Goal: Book appointment/travel/reservation

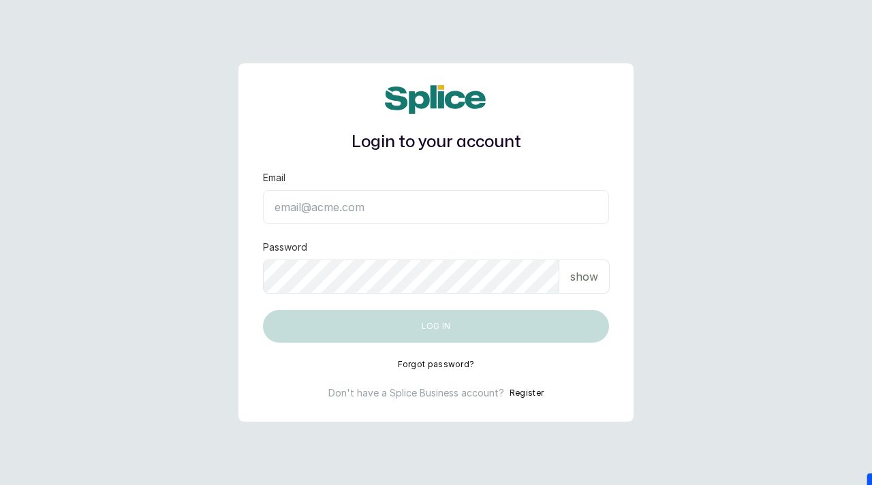
click at [381, 212] on input "Email" at bounding box center [436, 207] width 346 height 34
paste input "[EMAIL_ADDRESS][DOMAIN_NAME] sAnalyticsMed2612?"
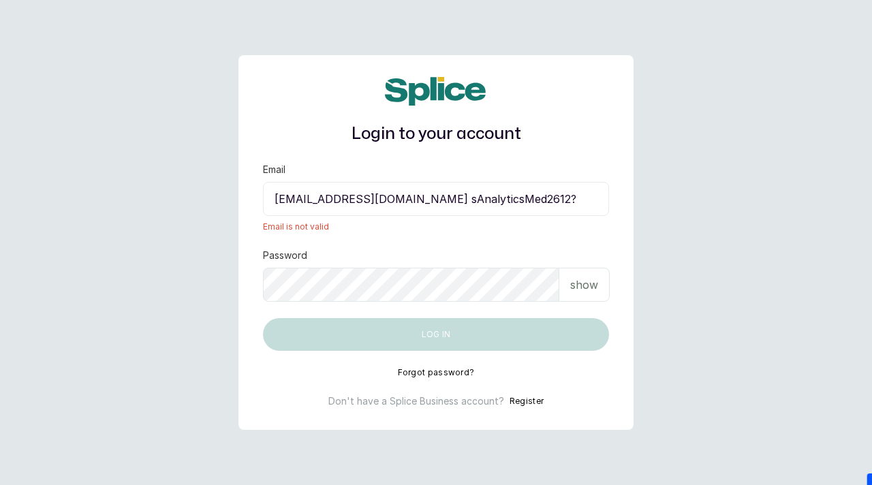
drag, startPoint x: 482, startPoint y: 203, endPoint x: 587, endPoint y: 203, distance: 105.0
click at [587, 203] on input "[EMAIL_ADDRESS][DOMAIN_NAME] sAnalyticsMed2612?" at bounding box center [436, 199] width 346 height 34
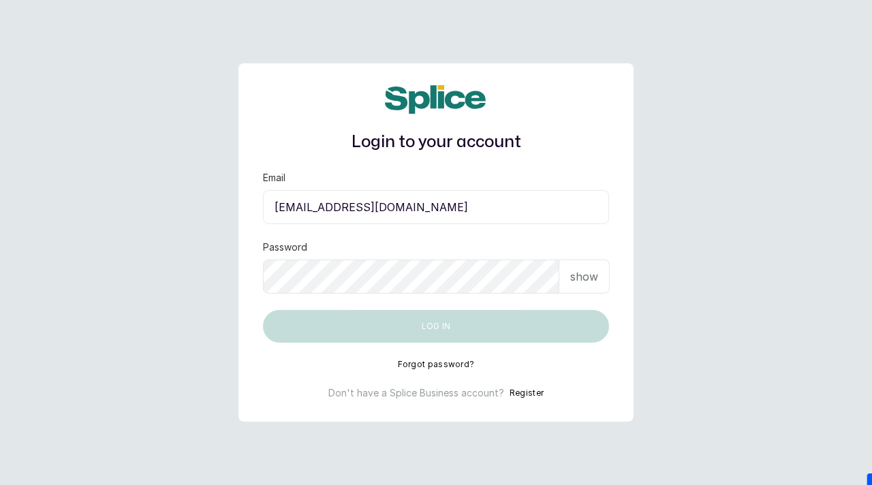
type input "[EMAIL_ADDRESS][DOMAIN_NAME]"
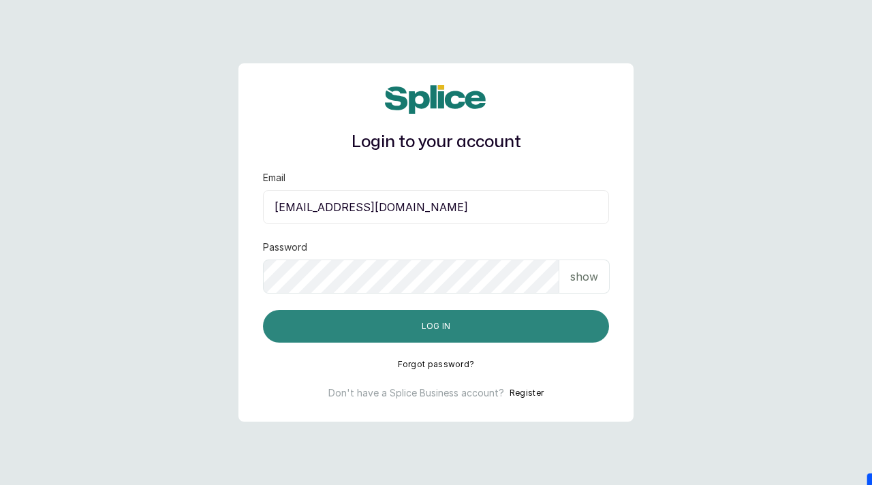
click at [430, 329] on button "Log in" at bounding box center [436, 326] width 346 height 33
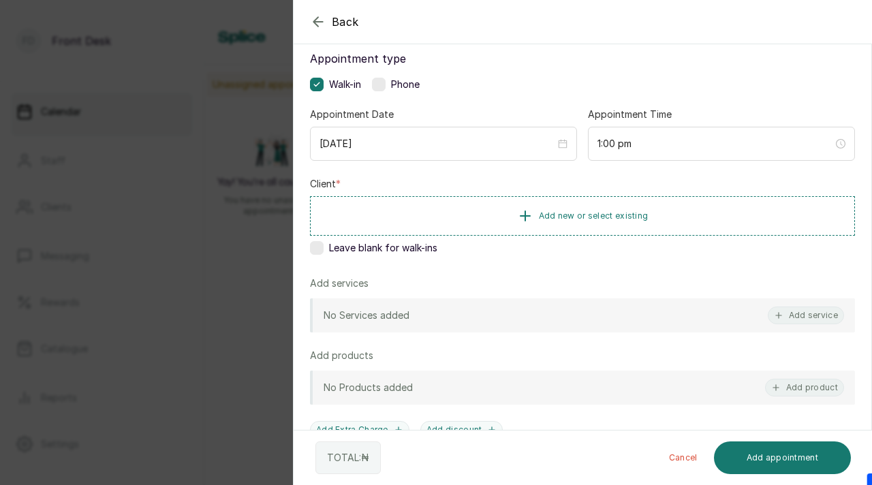
scroll to position [90, 0]
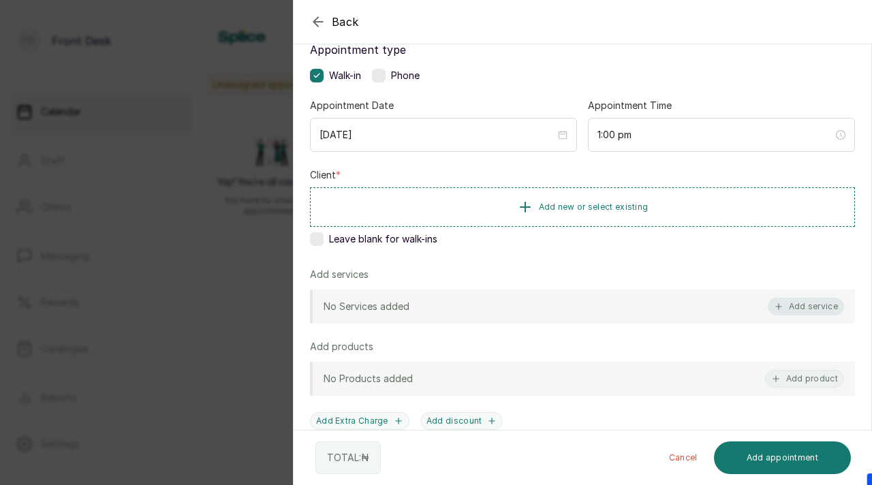
click at [798, 303] on button "Add service" at bounding box center [806, 307] width 76 height 18
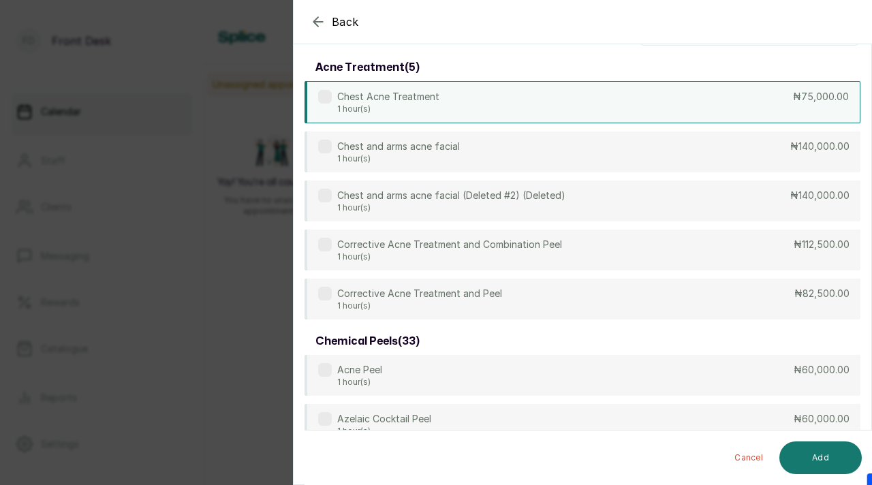
scroll to position [0, 0]
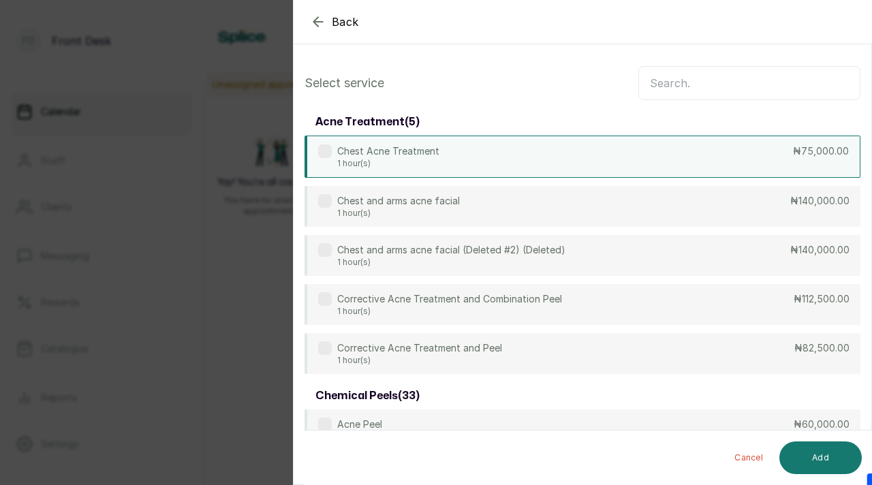
click at [699, 95] on input "text" at bounding box center [750, 83] width 222 height 34
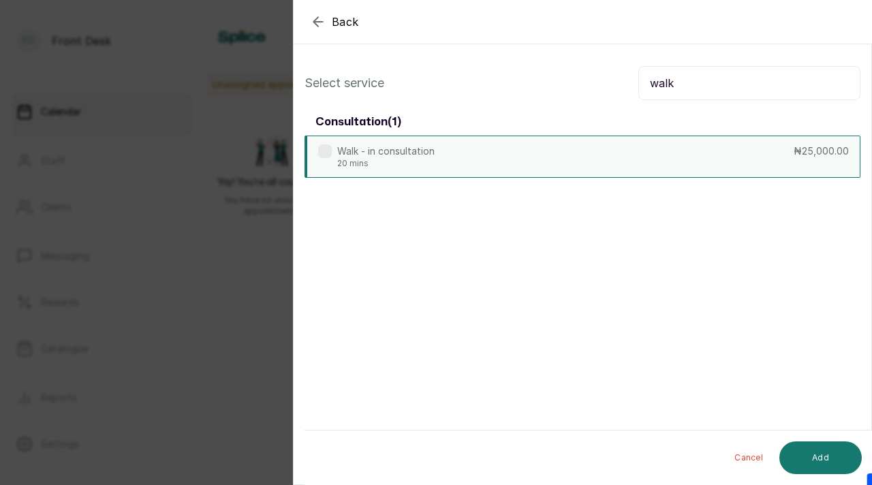
type input "walk"
click at [567, 165] on div "Walk - in consultation 20 mins ₦25,000.00" at bounding box center [583, 157] width 556 height 42
click at [802, 453] on button "Add" at bounding box center [821, 458] width 82 height 33
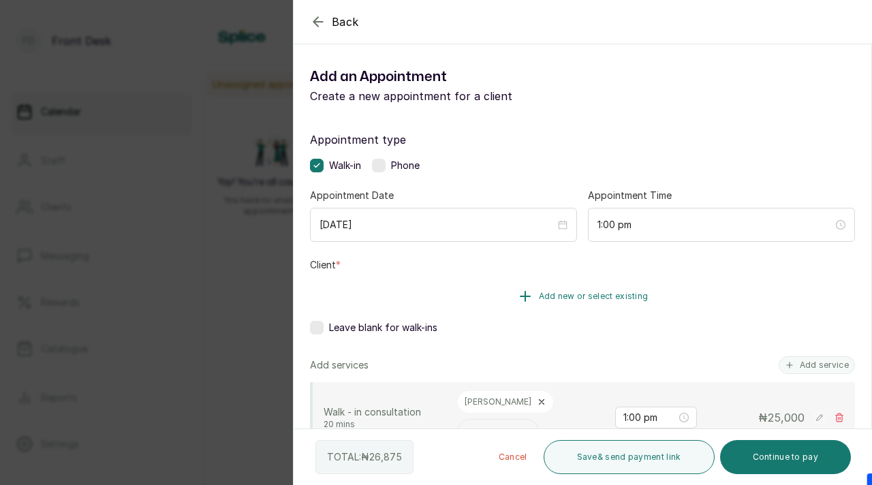
click at [579, 301] on span "Add new or select existing" at bounding box center [594, 296] width 110 height 11
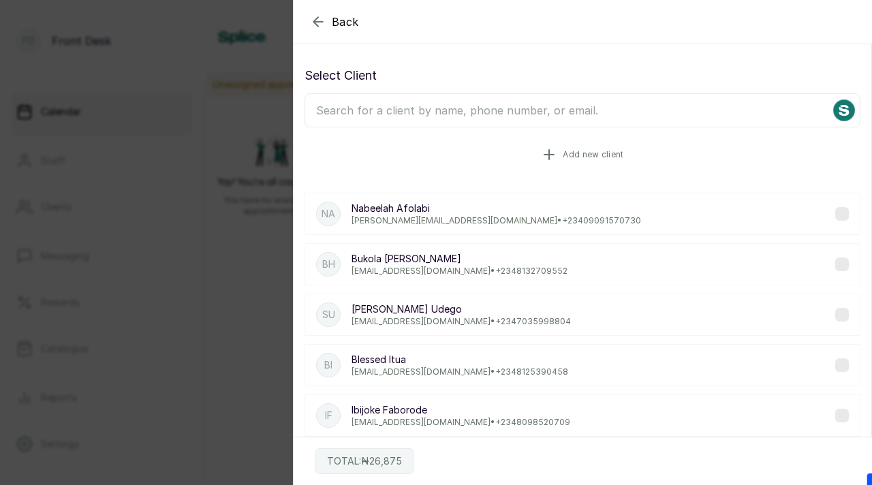
click at [600, 168] on button "Add new client" at bounding box center [583, 155] width 556 height 38
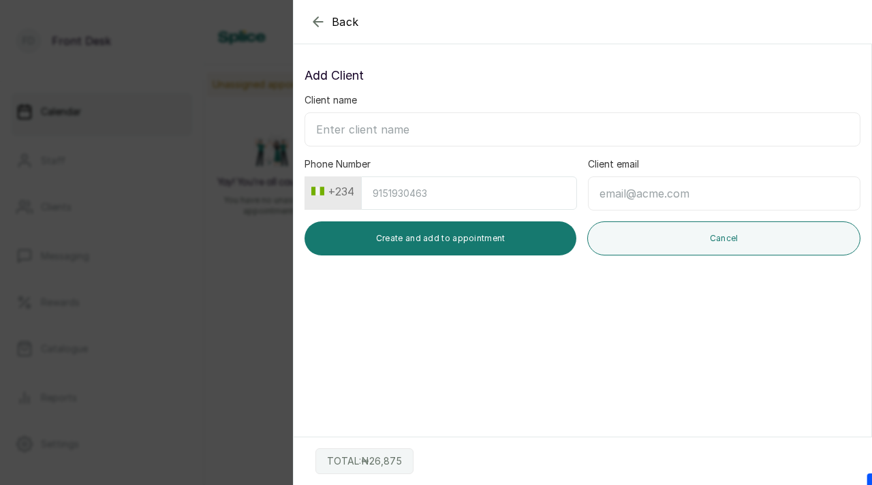
click at [397, 131] on input "Client name" at bounding box center [583, 129] width 556 height 34
paste input "Frank Nonso Franknonso94@gmail.com 08133125474"
drag, startPoint x: 539, startPoint y: 130, endPoint x: 632, endPoint y: 130, distance: 92.7
click at [632, 130] on input "Frank Nonso Franknonso94@gmail.com 08133125474" at bounding box center [583, 129] width 556 height 34
type input "Frank Nonso Franknonso94@gmail.com"
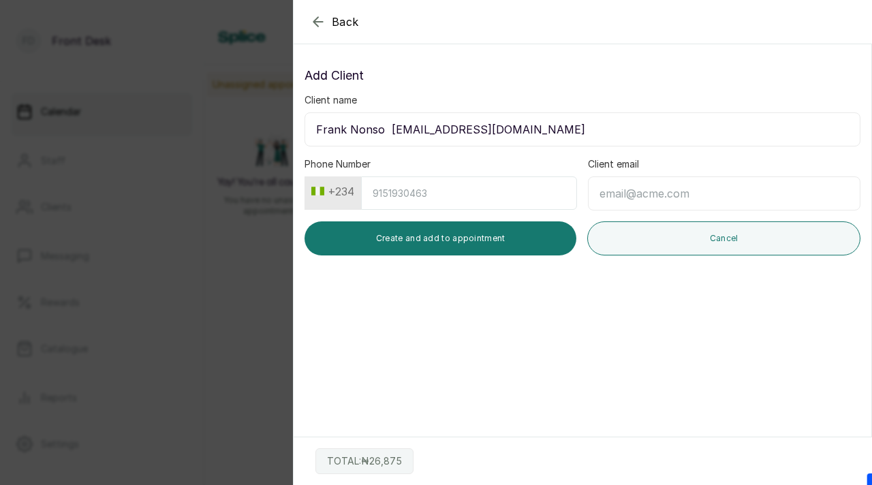
click at [496, 202] on input "Phone Number" at bounding box center [469, 193] width 216 height 33
paste input "8133125474"
type input "8133125474"
drag, startPoint x: 388, startPoint y: 132, endPoint x: 545, endPoint y: 121, distance: 157.9
click at [546, 124] on input "Frank Nonso Franknonso94@gmail.com" at bounding box center [583, 129] width 556 height 34
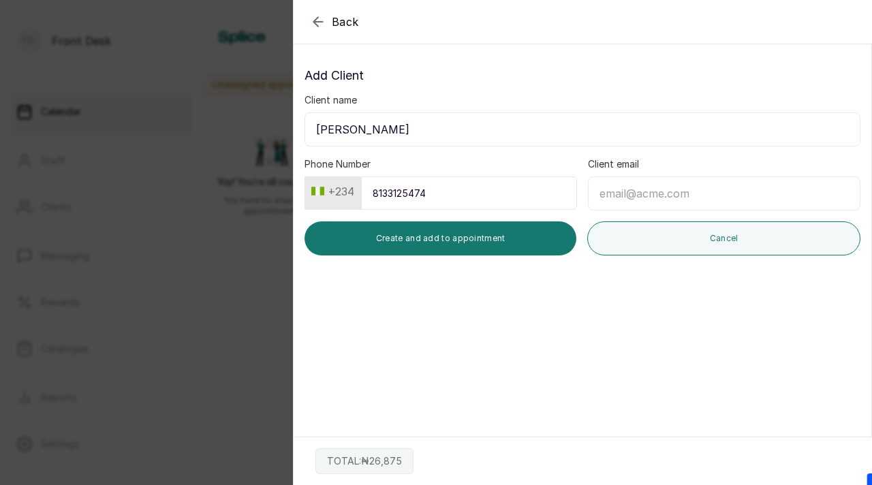
type input "Frank Nonso"
click at [667, 198] on input "Client email" at bounding box center [724, 194] width 273 height 34
paste input "Franknonso94@gmail.com"
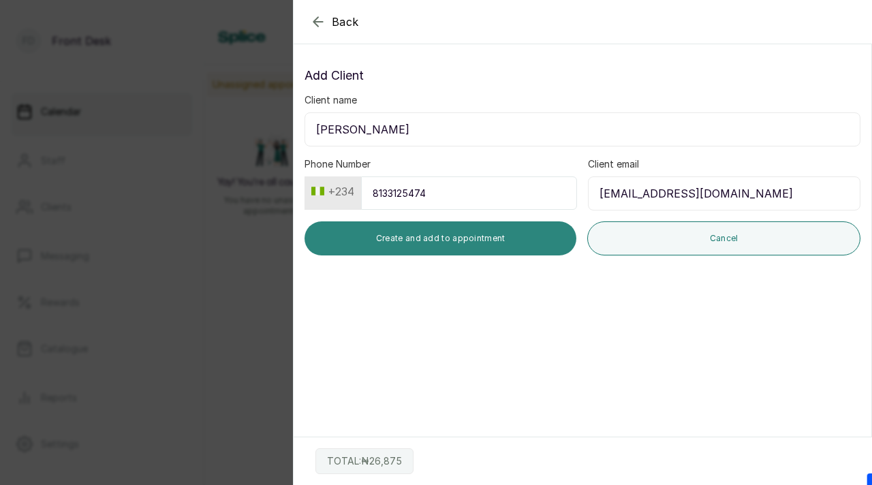
type input "Franknonso94@gmail.com"
click at [444, 243] on button "Create and add to appointment" at bounding box center [441, 239] width 272 height 34
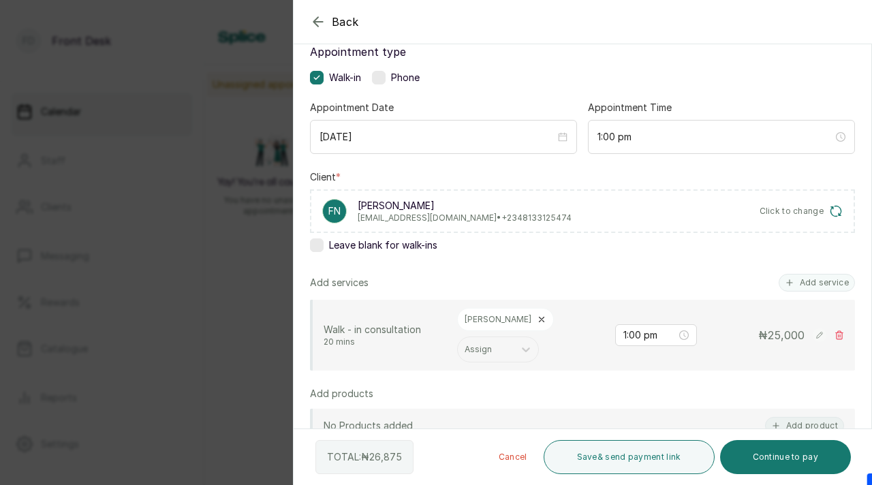
scroll to position [164, 0]
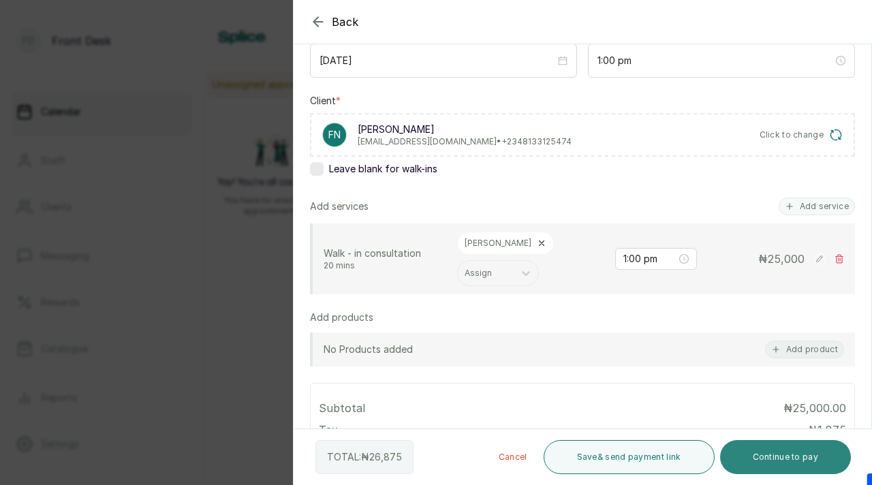
click at [778, 462] on button "Continue to pay" at bounding box center [786, 457] width 132 height 34
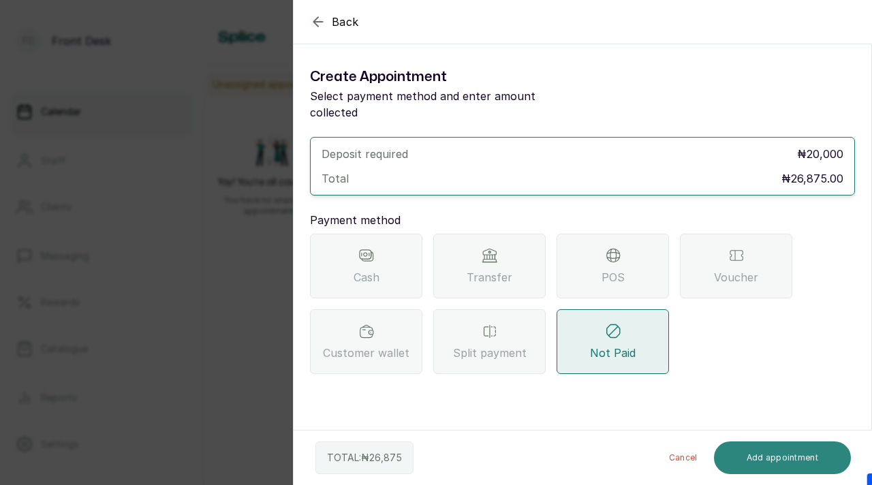
scroll to position [0, 0]
click at [526, 276] on div "Transfer" at bounding box center [490, 266] width 112 height 65
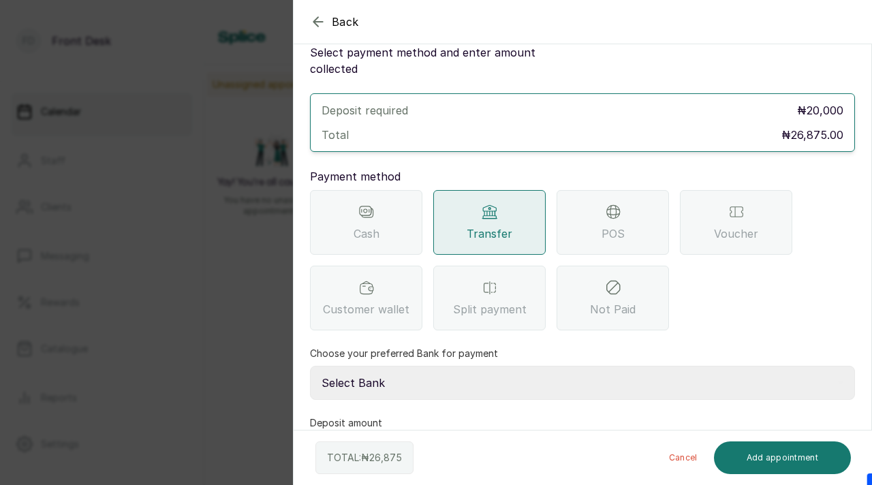
scroll to position [80, 0]
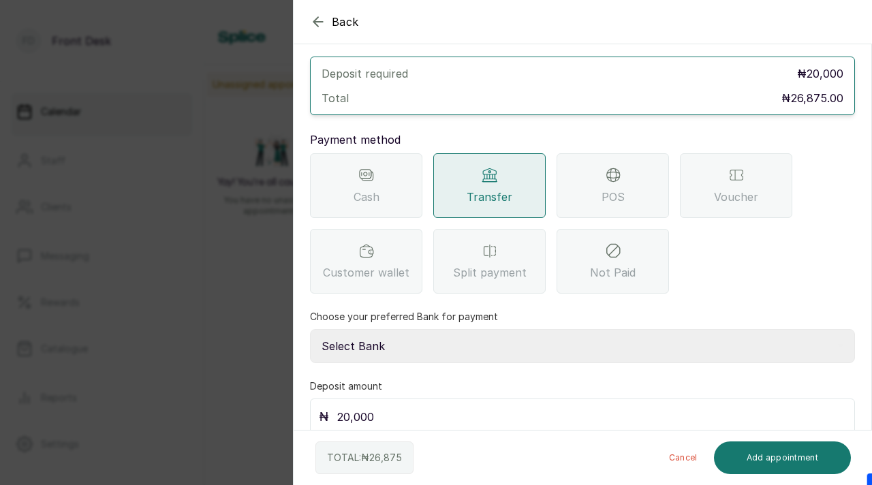
click at [441, 337] on select "Select Bank DONNA ONYENDI Fairmoney Microfinance Bank SKN ANALYTICS MED AESTH. …" at bounding box center [582, 346] width 545 height 34
select select "43272bc0-21c6-4b19-b9fb-c2093b8603c2"
click at [310, 329] on select "Select Bank DONNA ONYENDI Fairmoney Microfinance Bank SKN ANALYTICS MED AESTH. …" at bounding box center [582, 346] width 545 height 34
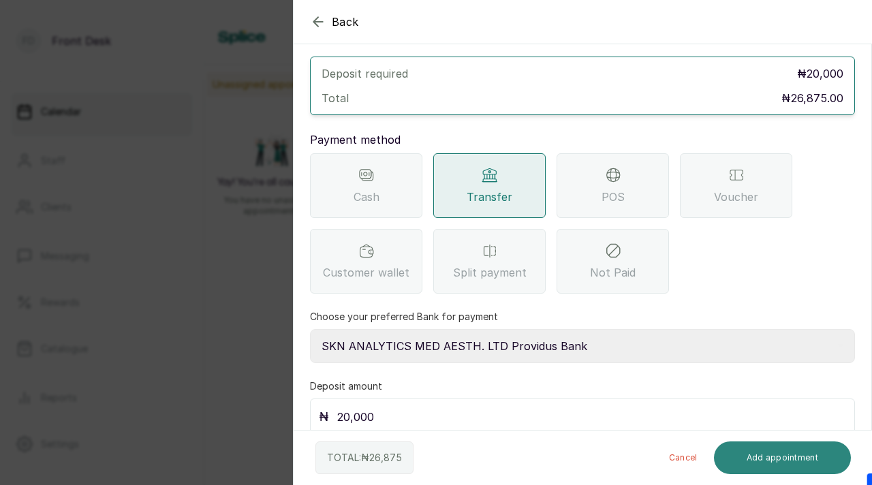
click at [788, 457] on button "Add appointment" at bounding box center [783, 458] width 138 height 33
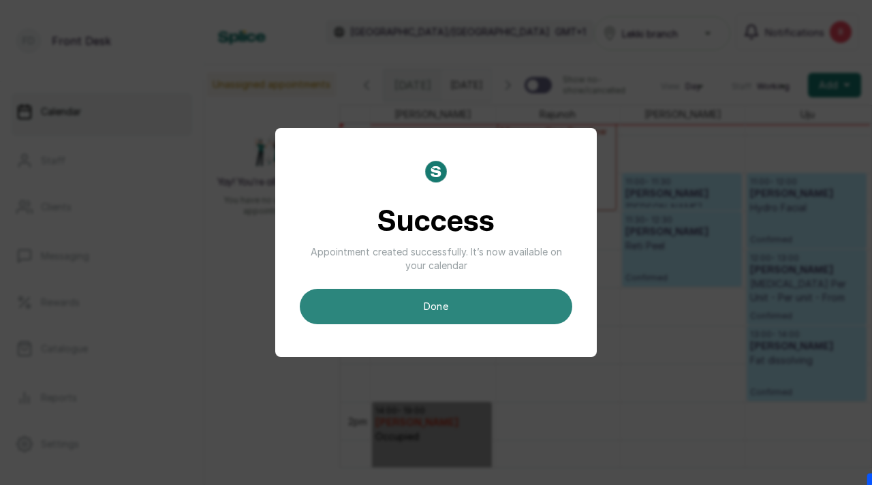
click at [416, 308] on button "done" at bounding box center [436, 306] width 273 height 35
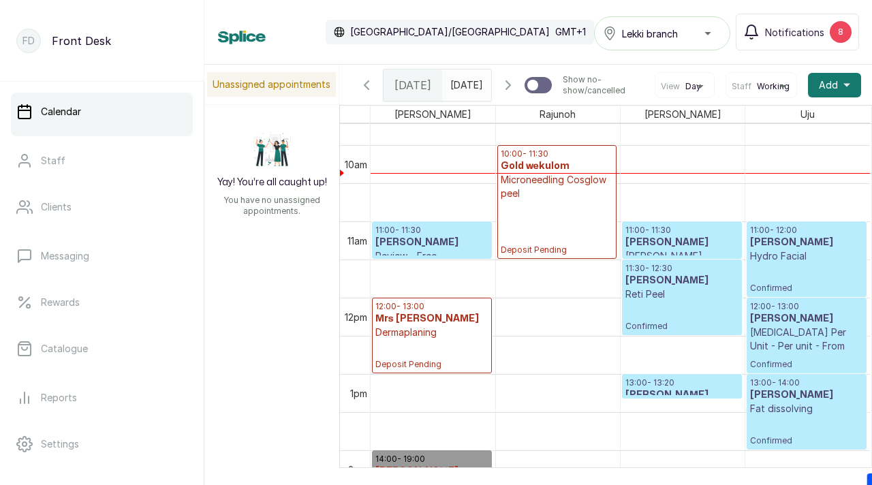
scroll to position [783, 0]
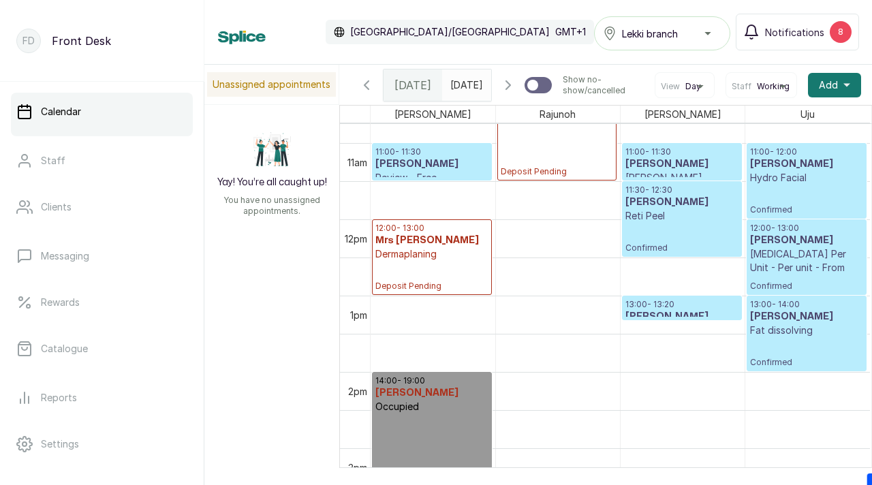
click at [664, 324] on h3 "Frank Nonso" at bounding box center [682, 317] width 113 height 14
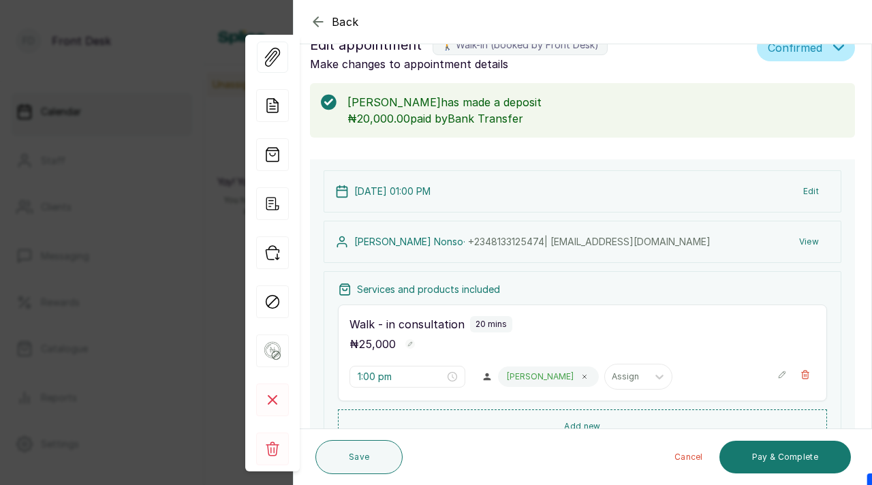
scroll to position [34, 0]
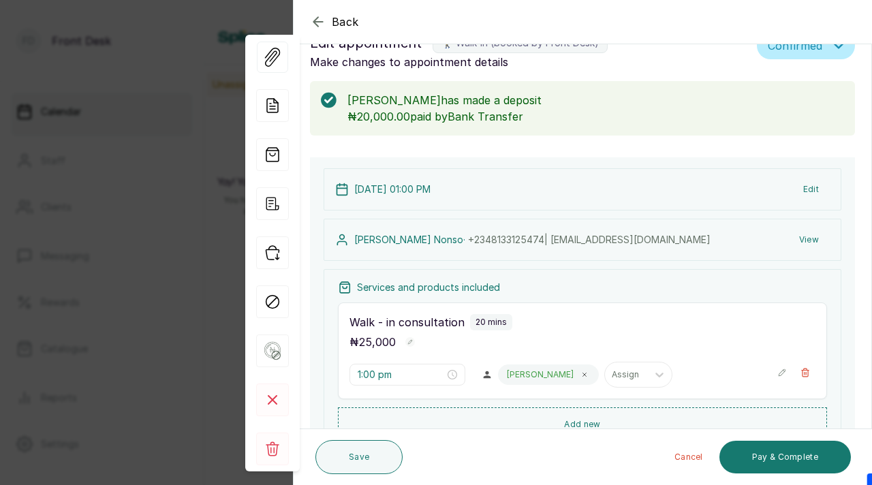
click at [810, 184] on button "Edit" at bounding box center [811, 189] width 37 height 25
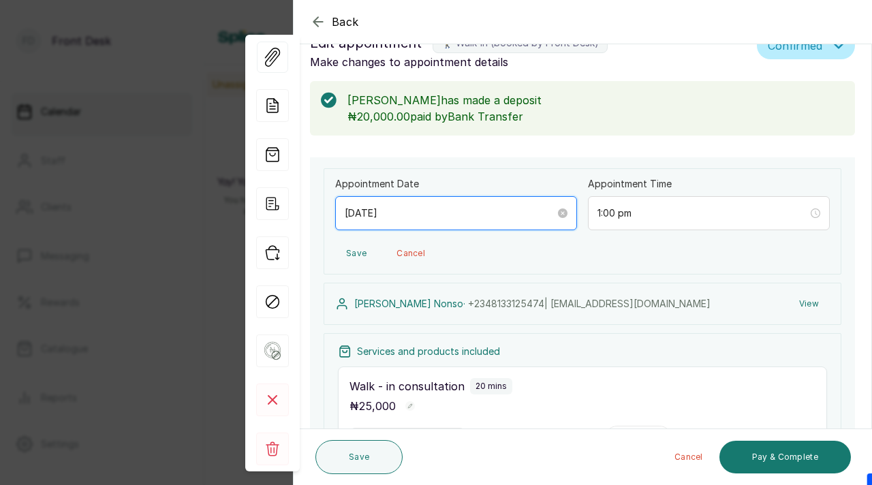
click at [466, 215] on input "2025/09/15" at bounding box center [450, 213] width 211 height 15
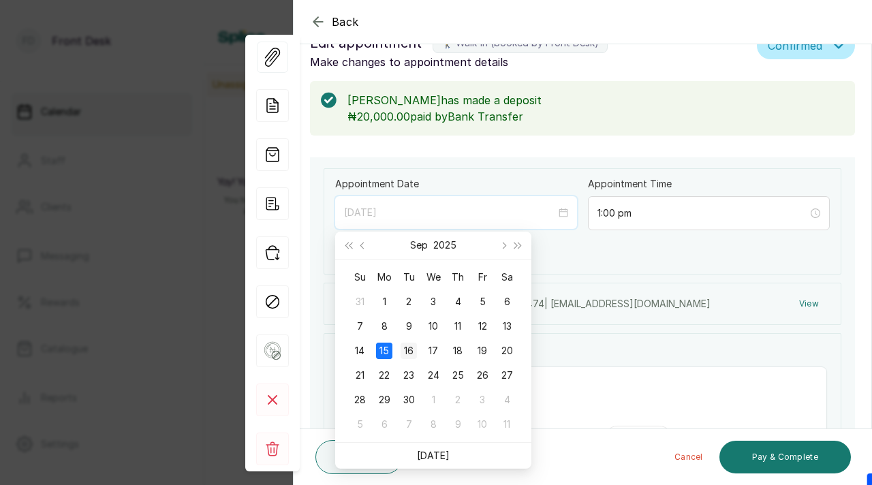
type input "2025/09/16"
click at [405, 348] on div "16" at bounding box center [409, 351] width 16 height 16
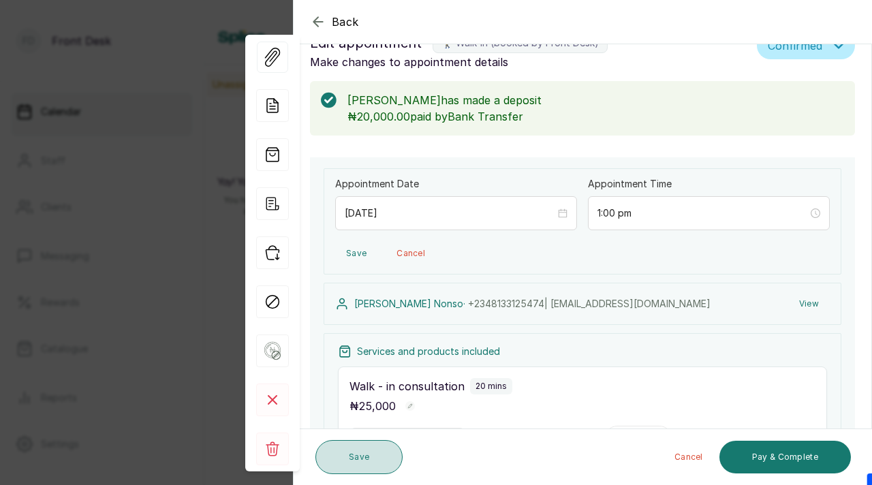
click at [384, 455] on button "Save" at bounding box center [359, 457] width 87 height 34
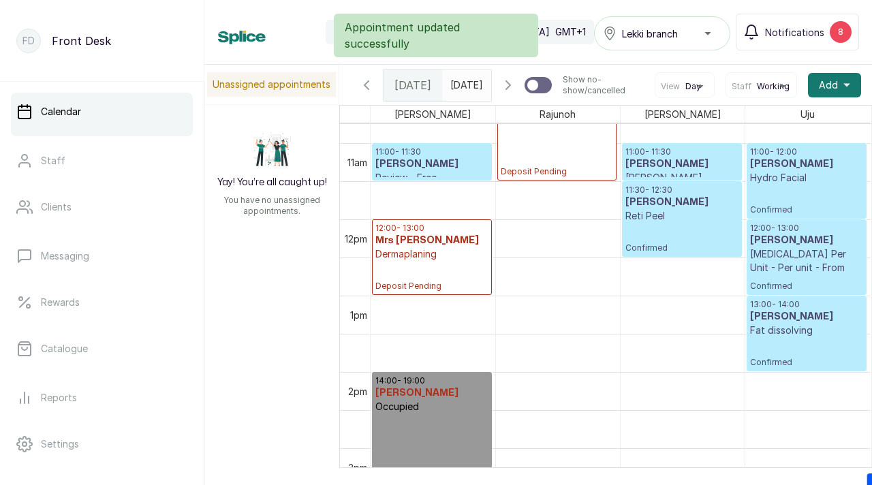
click at [506, 93] on icon "button" at bounding box center [508, 85] width 16 height 16
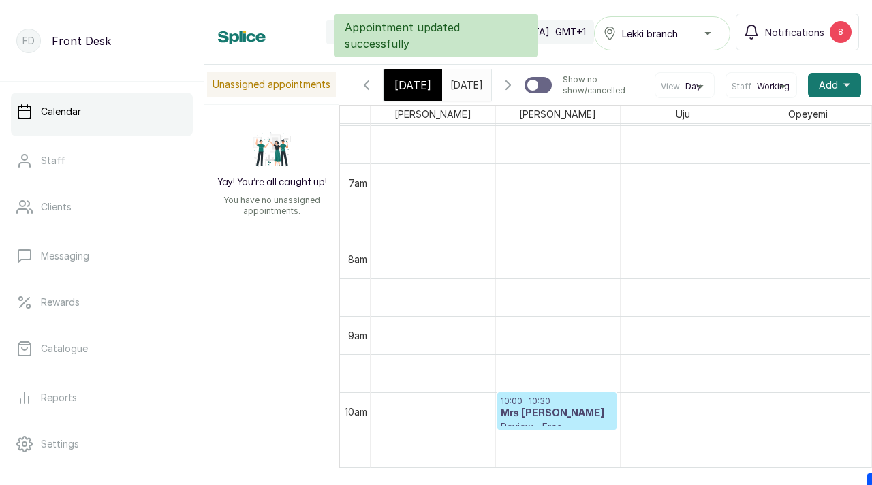
scroll to position [544, 0]
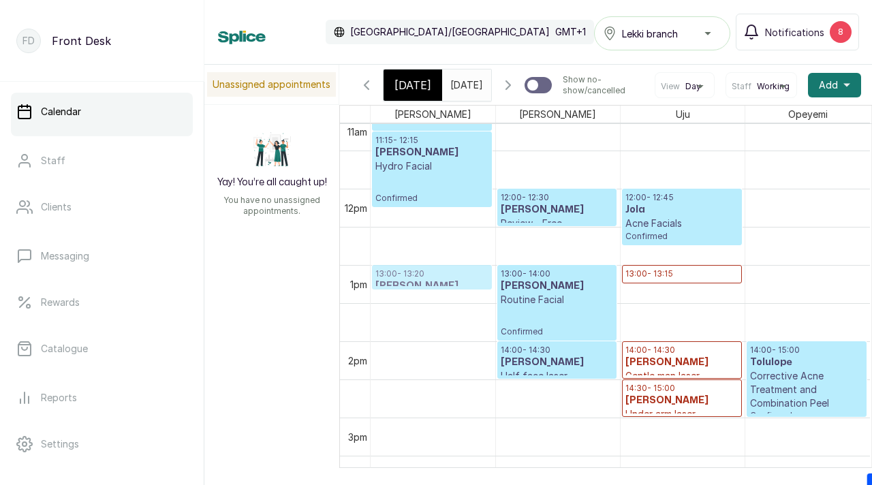
drag, startPoint x: 590, startPoint y: 282, endPoint x: 438, endPoint y: 281, distance: 152.0
click at [438, 282] on tr "11:00 - 11:15 Eniola Shielu Under chin laser Confirmed 11:15 - 12:15 Eniola Shi…" at bounding box center [621, 189] width 500 height 1832
click at [427, 279] on p "13:00 - 13:20" at bounding box center [432, 274] width 113 height 11
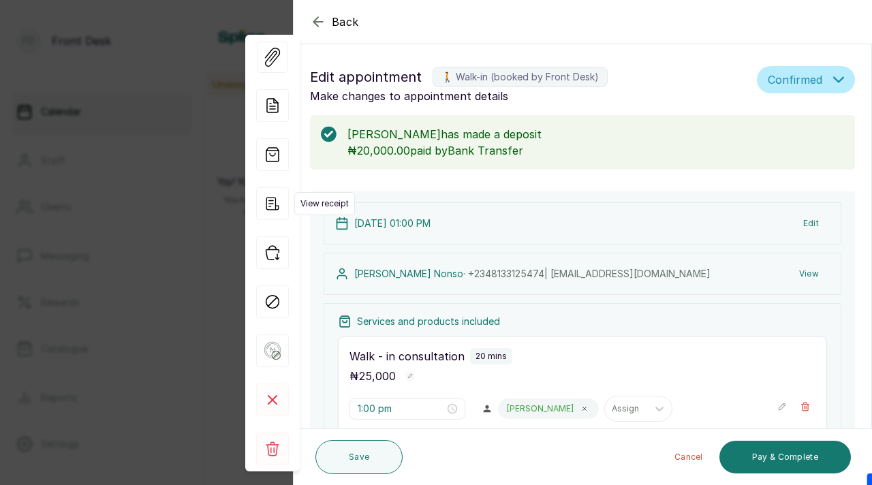
click at [269, 200] on icon "button" at bounding box center [273, 203] width 13 height 13
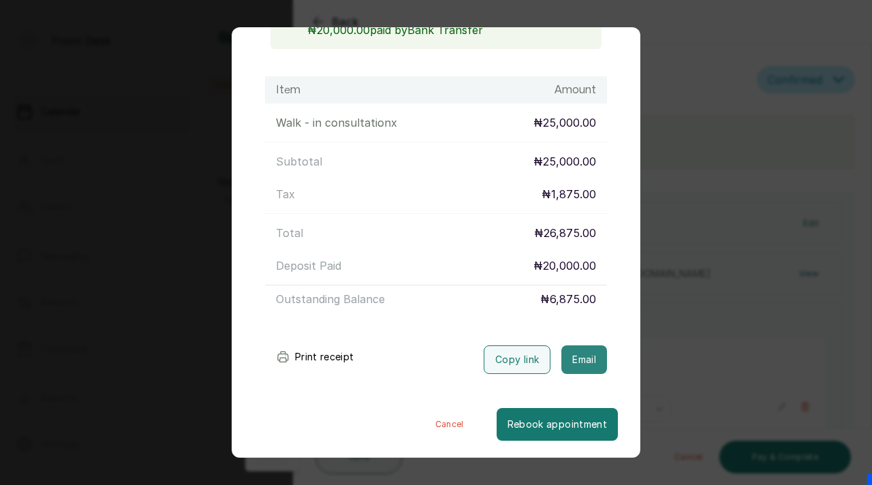
click at [575, 369] on button "Email" at bounding box center [585, 360] width 46 height 29
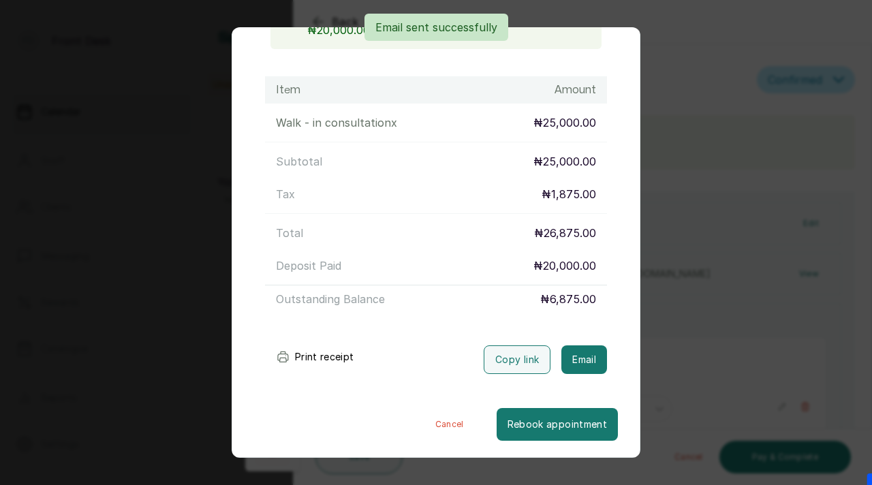
click at [753, 200] on div "Transaction Details Booking ID: # SP7zLQAu Date: 16 Sep, 2025 ・ 1:00 PM Billed …" at bounding box center [436, 242] width 872 height 485
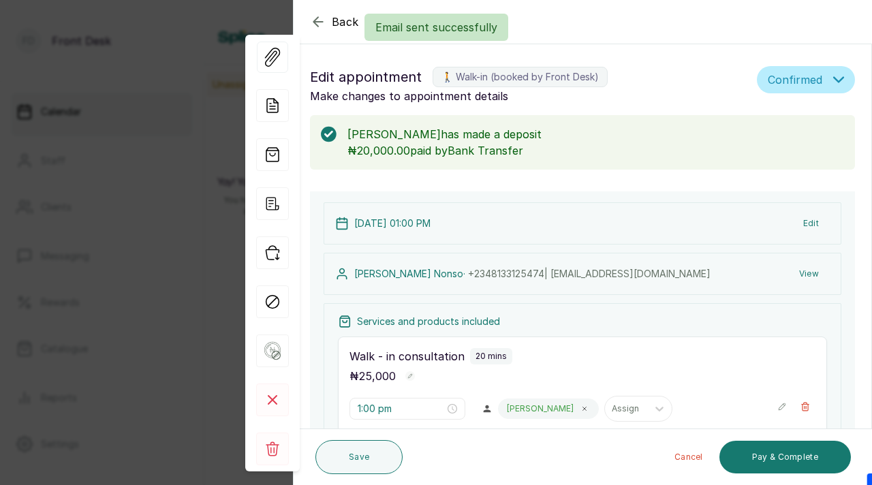
click at [316, 21] on div "Email sent successfully" at bounding box center [436, 27] width 872 height 27
click at [159, 121] on div "Back Appointment Details Edit appointment 🚶 Walk-in (booked by Front Desk) Make…" at bounding box center [436, 242] width 872 height 485
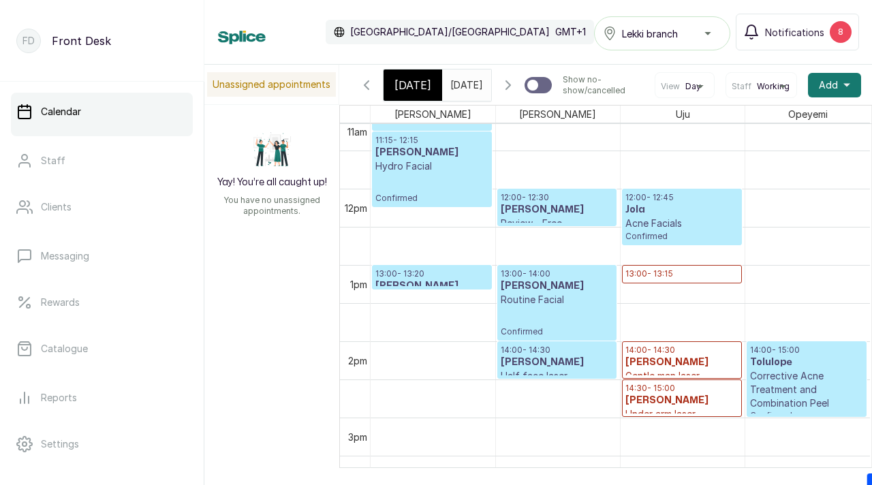
click at [360, 88] on icon "button" at bounding box center [367, 85] width 16 height 16
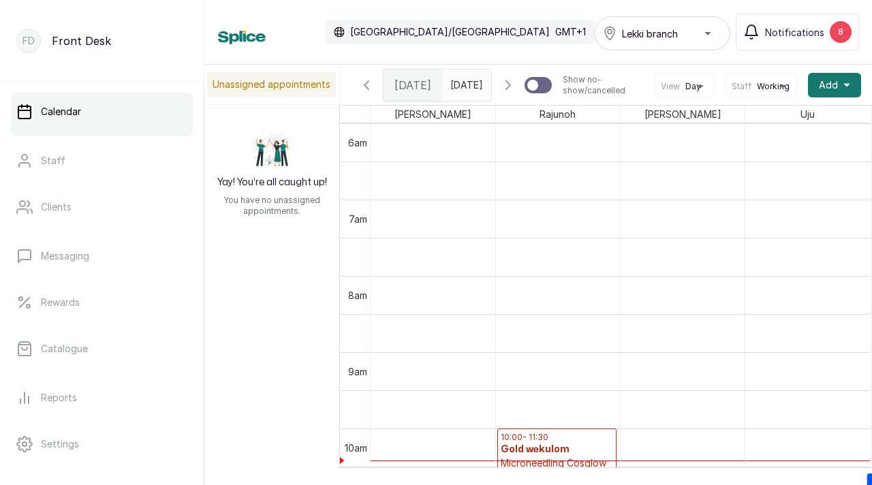
click at [367, 89] on icon "button" at bounding box center [367, 85] width 16 height 16
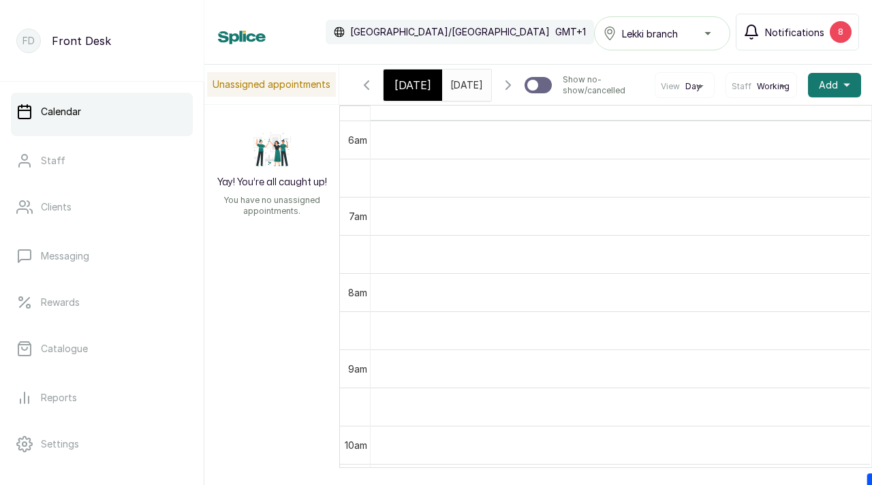
click at [803, 28] on span "Notifications" at bounding box center [794, 32] width 59 height 14
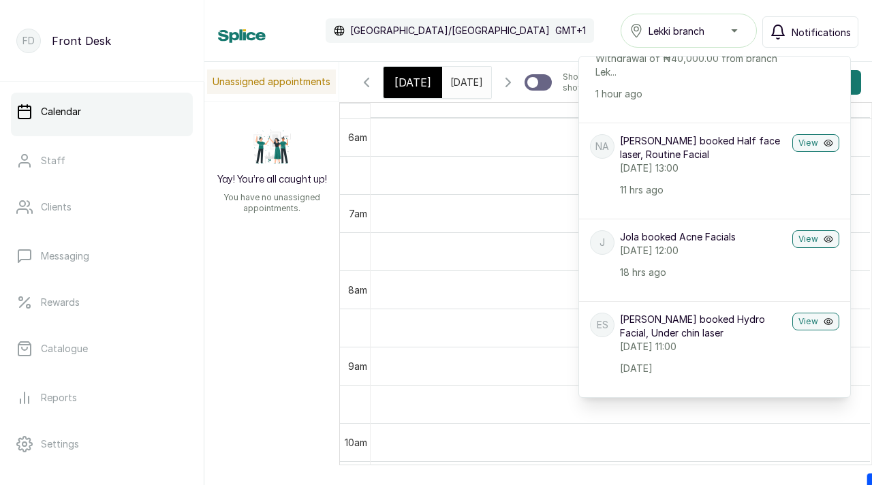
scroll to position [70, 0]
click at [804, 241] on button "View" at bounding box center [816, 238] width 47 height 18
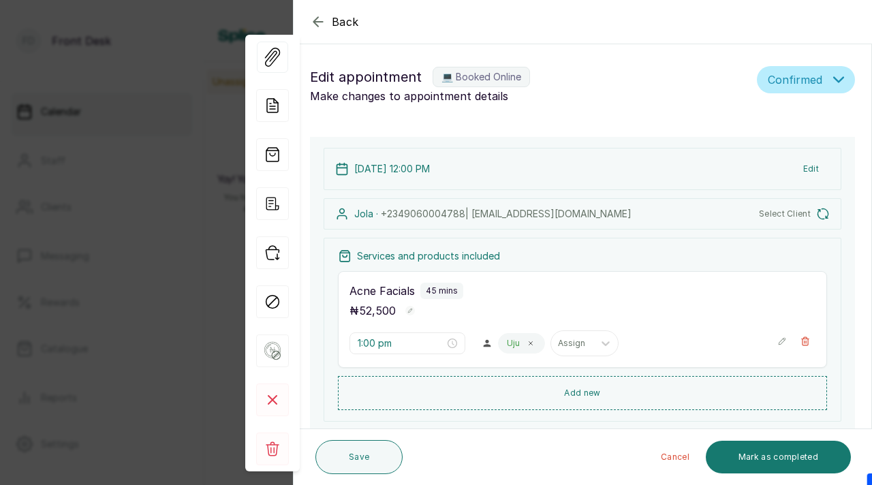
type input "12:00 pm"
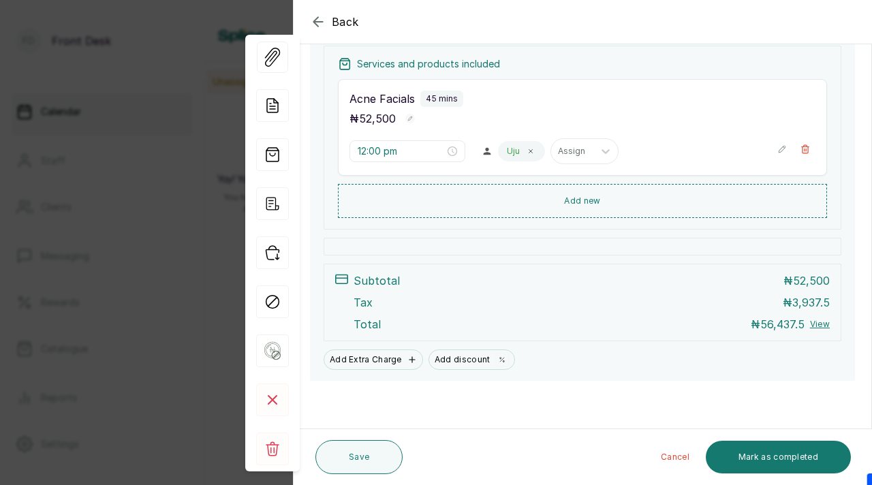
scroll to position [258, 0]
click at [344, 459] on button "Save" at bounding box center [359, 457] width 87 height 34
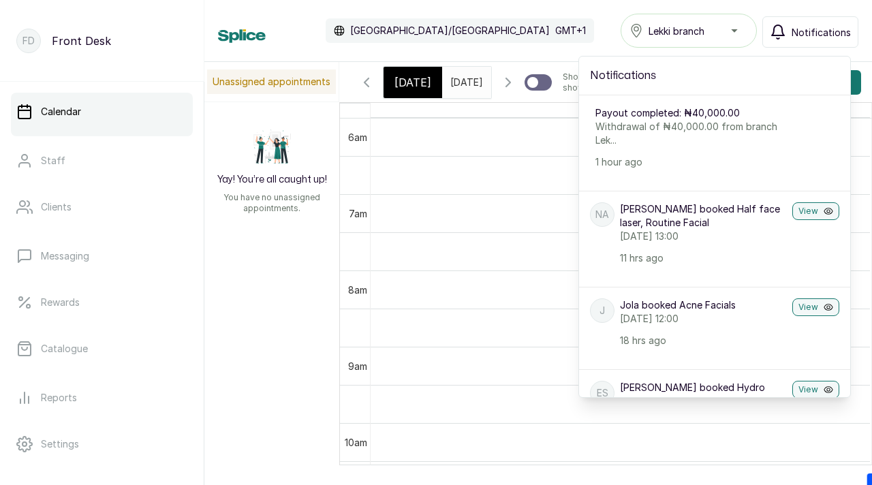
click at [373, 88] on icon "button" at bounding box center [367, 82] width 16 height 16
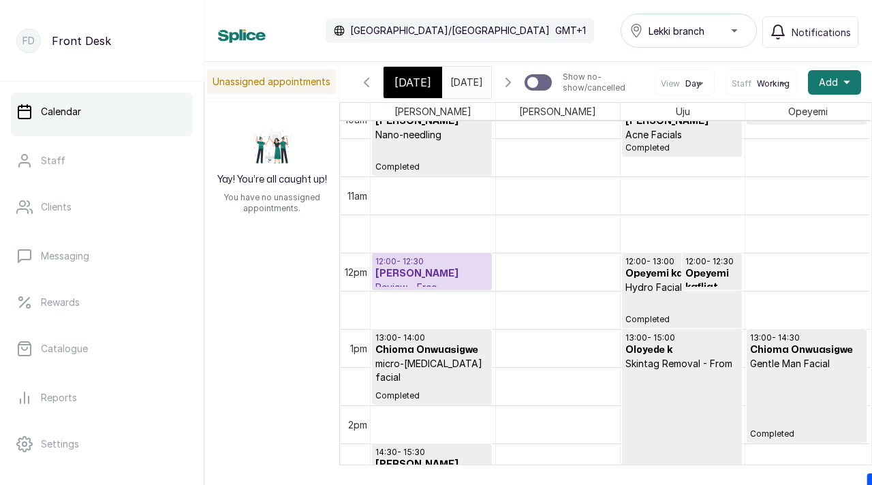
scroll to position [777, 0]
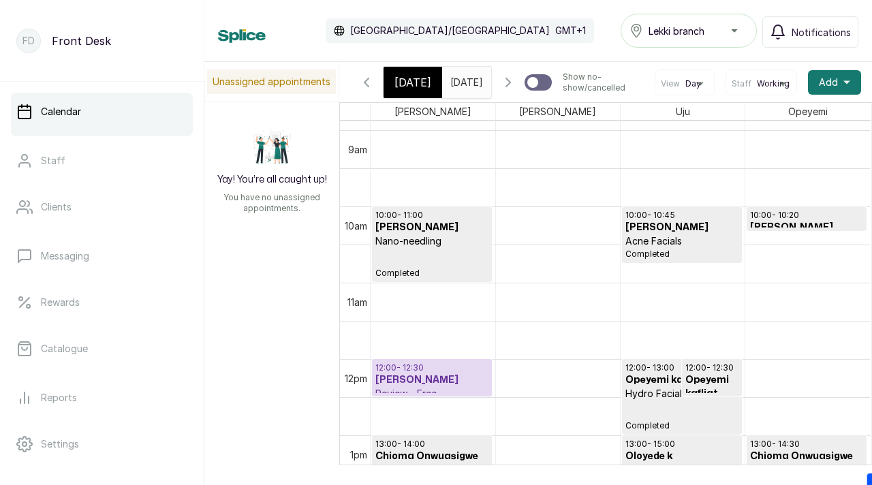
click at [369, 87] on icon "button" at bounding box center [367, 82] width 4 height 8
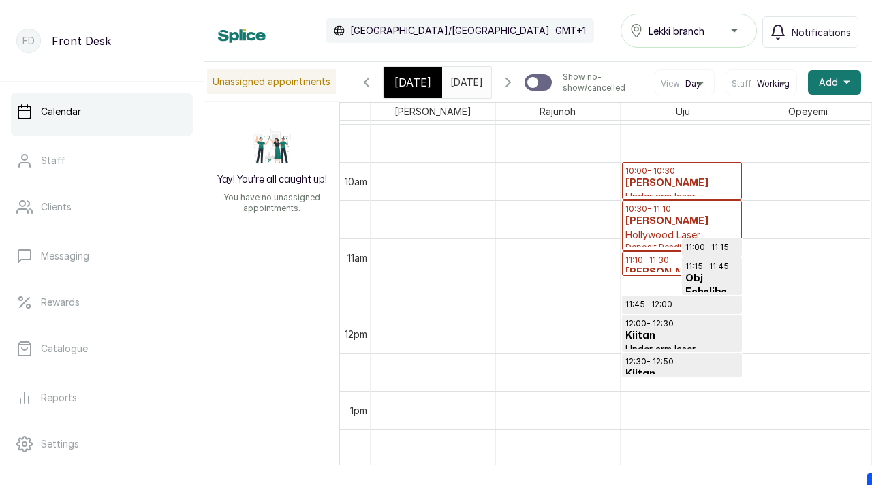
click at [368, 87] on icon "button" at bounding box center [367, 82] width 4 height 8
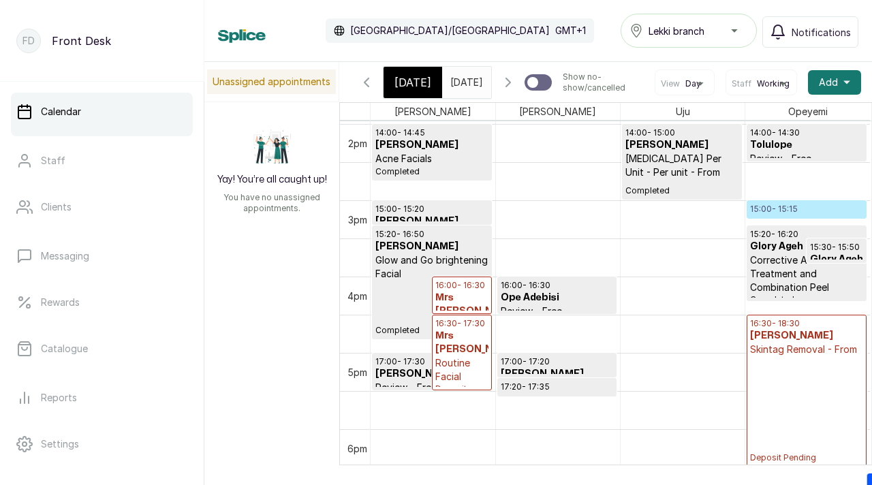
click at [371, 87] on icon "button" at bounding box center [367, 82] width 16 height 16
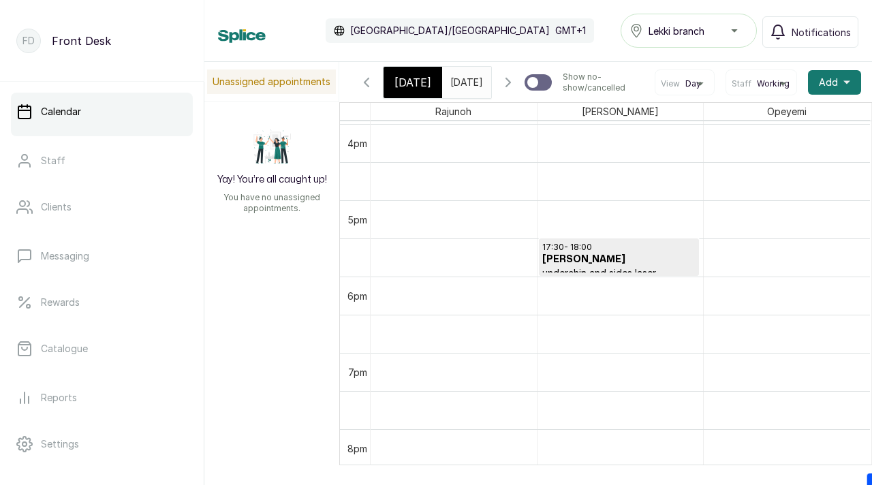
click at [366, 89] on icon "button" at bounding box center [367, 82] width 16 height 16
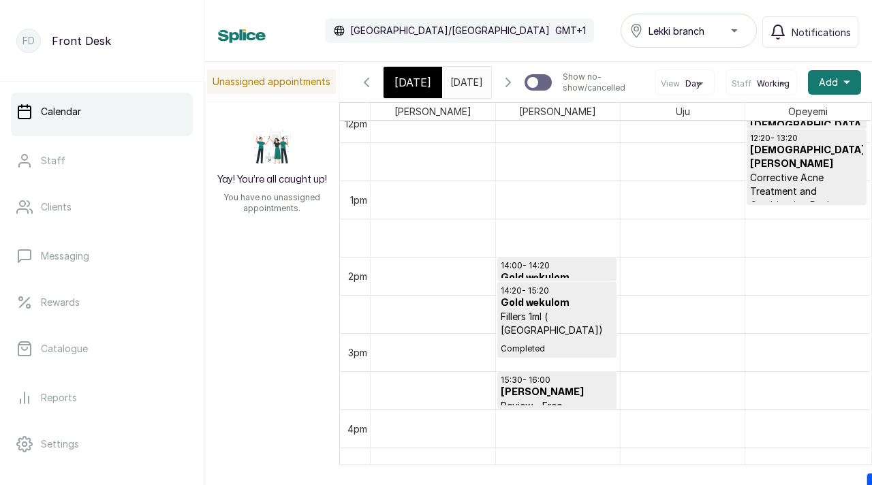
click at [369, 87] on icon "button" at bounding box center [367, 82] width 16 height 16
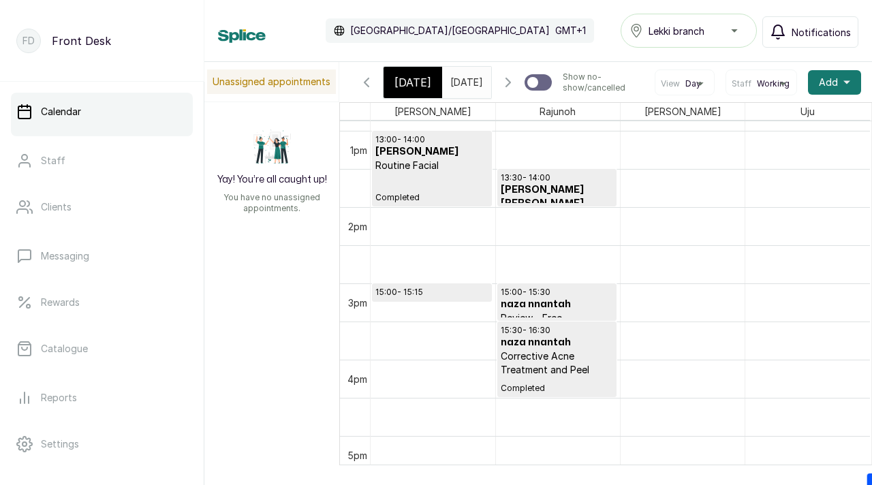
click at [805, 34] on span "Notifications" at bounding box center [821, 32] width 59 height 14
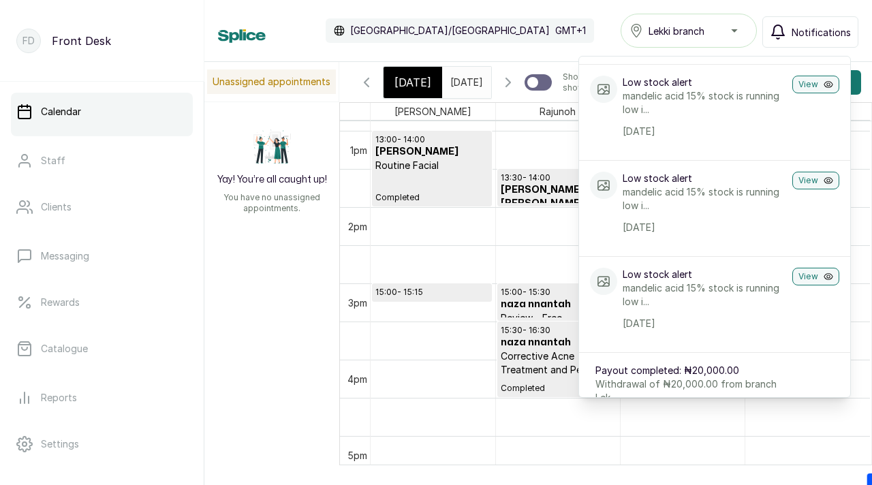
click at [541, 35] on div "Calendar Africa/Lagos GMT+1 Lekki branch Notifications Notifications Payout com…" at bounding box center [538, 31] width 641 height 34
